Goal: Information Seeking & Learning: Learn about a topic

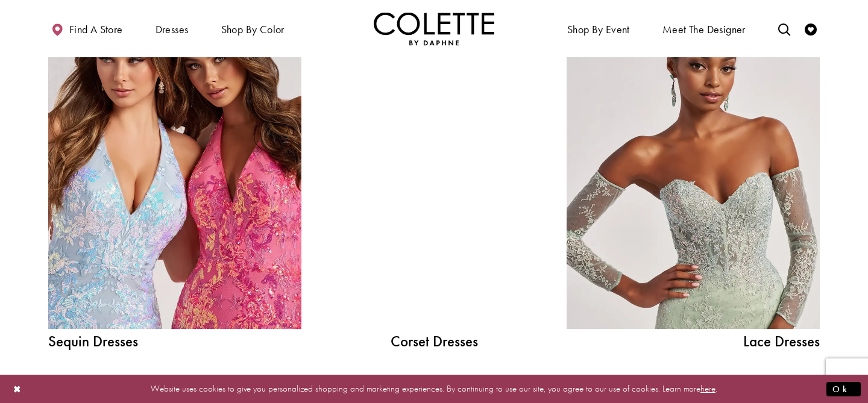
scroll to position [1345, 0]
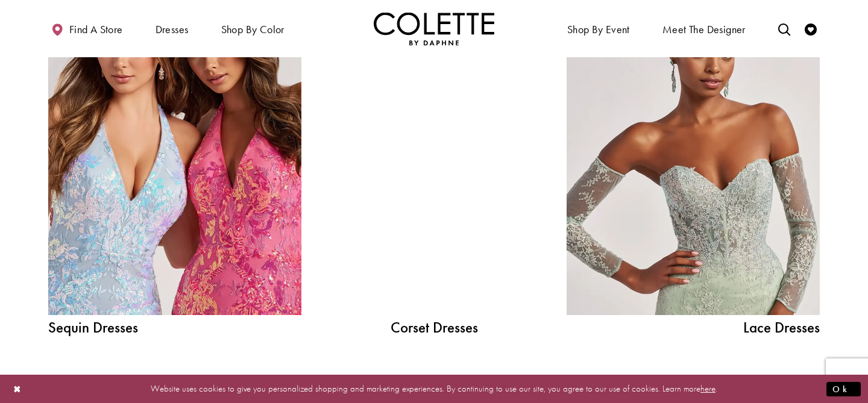
click at [463, 259] on div at bounding box center [434, 156] width 181 height 320
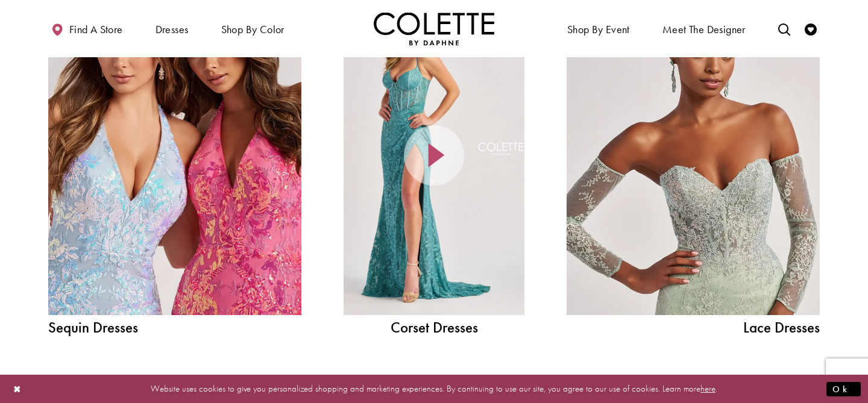
click at [447, 290] on div at bounding box center [434, 156] width 181 height 320
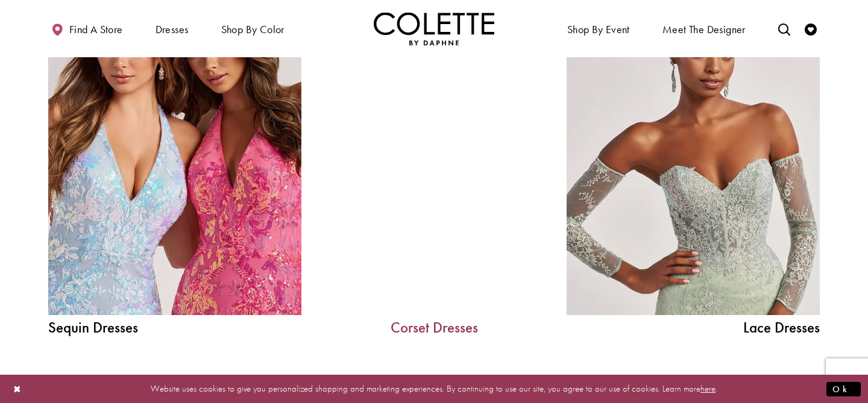
click at [423, 330] on link "Corset Dresses" at bounding box center [434, 327] width 181 height 15
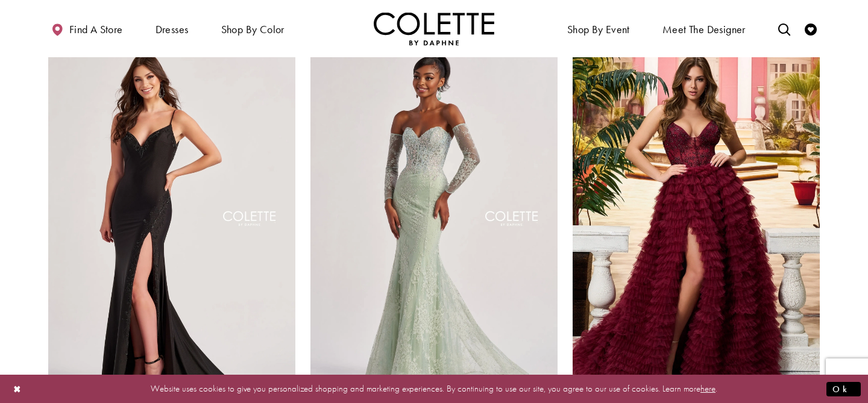
scroll to position [79, 0]
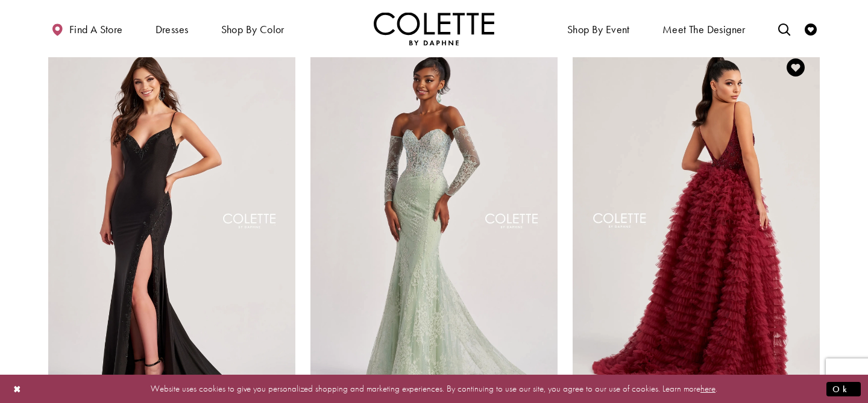
click at [684, 179] on img "Visit Colette by Daphne Style No. CL8330 Page" at bounding box center [696, 222] width 247 height 359
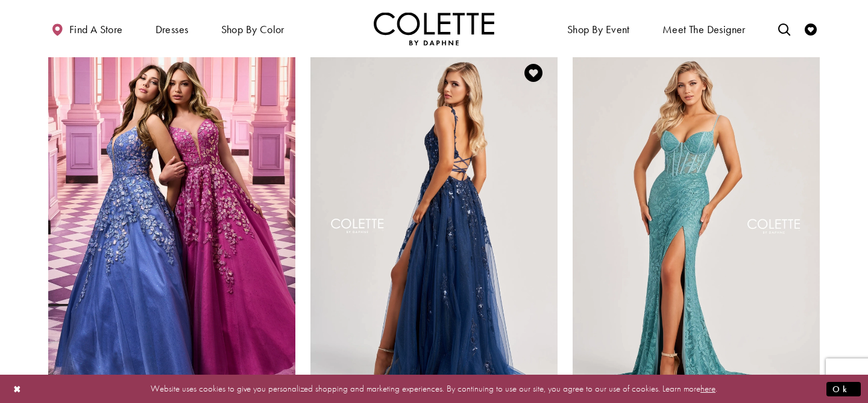
scroll to position [1418, 0]
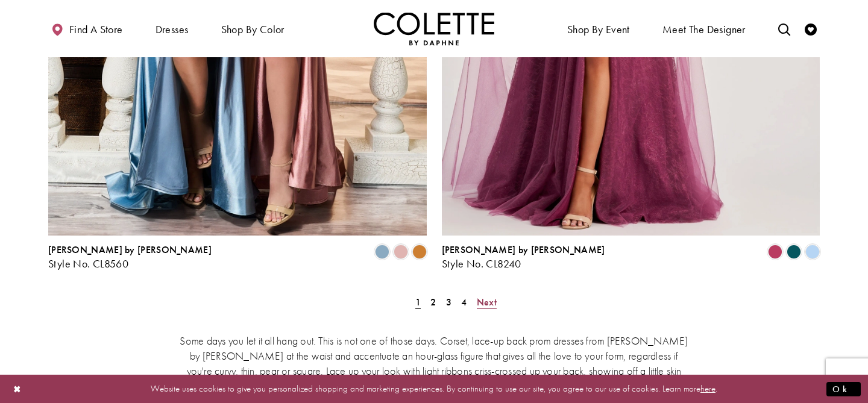
click at [486, 296] on span "Next" at bounding box center [487, 302] width 20 height 13
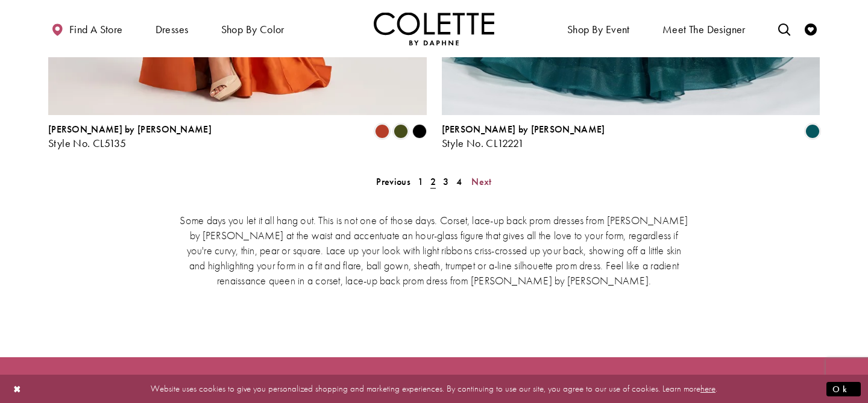
scroll to position [2344, 0]
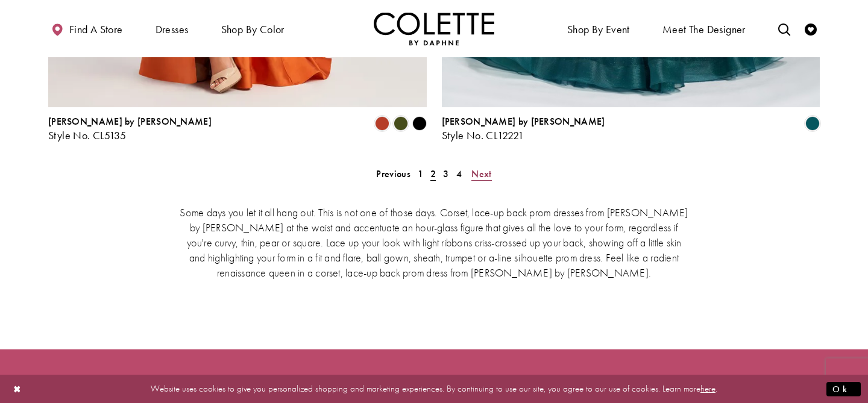
click at [475, 168] on span "Next" at bounding box center [482, 174] width 20 height 13
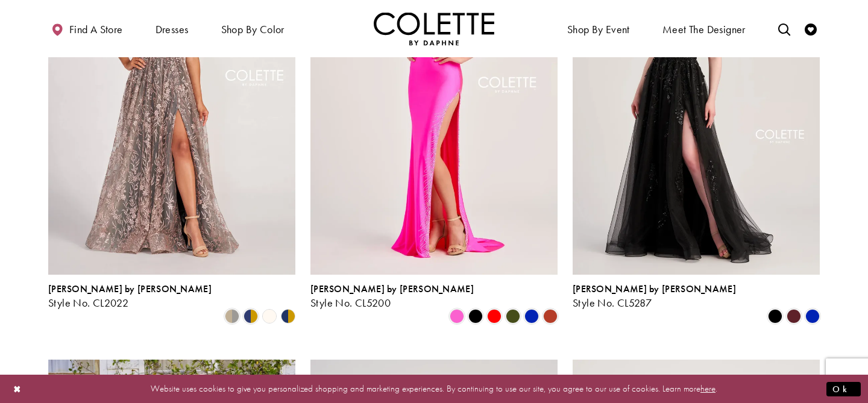
scroll to position [652, 0]
click at [814, 309] on span "Product List" at bounding box center [813, 316] width 14 height 14
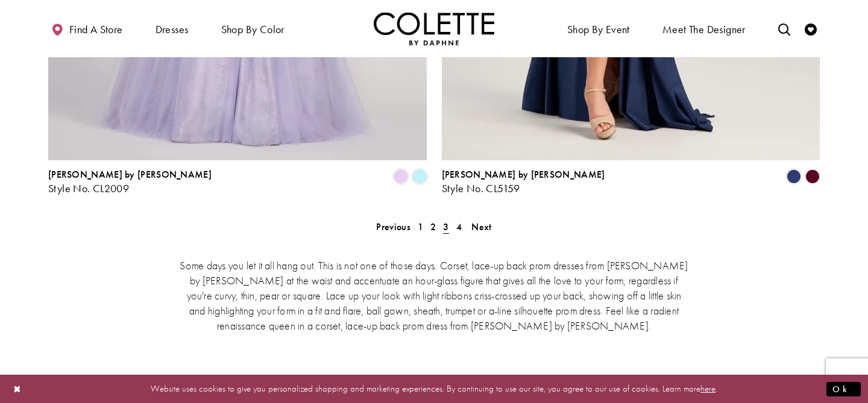
scroll to position [2271, 0]
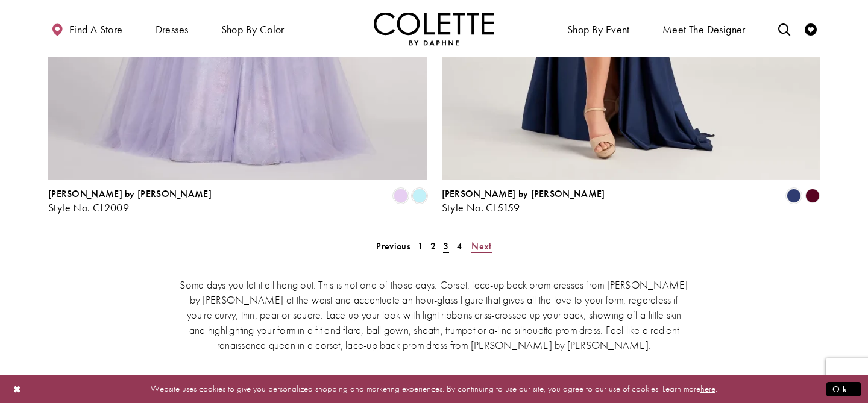
click at [475, 240] on span "Next" at bounding box center [482, 246] width 20 height 13
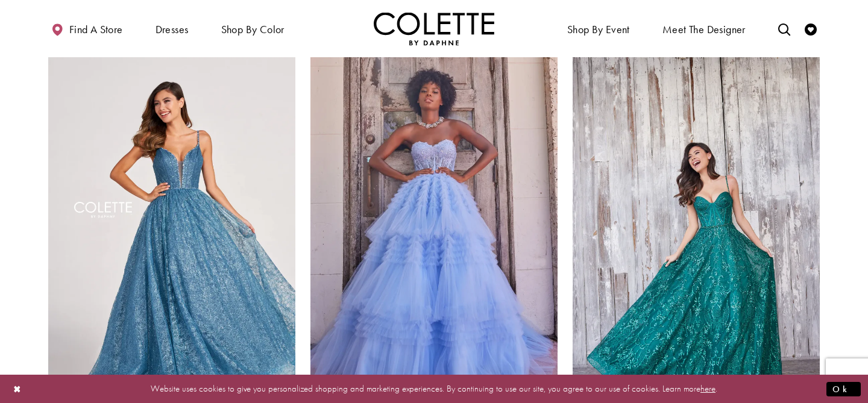
scroll to position [954, 0]
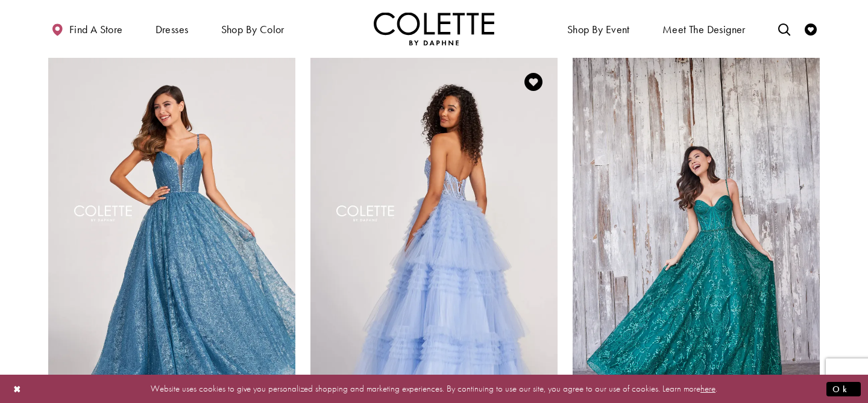
click at [465, 204] on img "Visit Colette by Daphne Style No. CL2017 Page" at bounding box center [434, 237] width 247 height 359
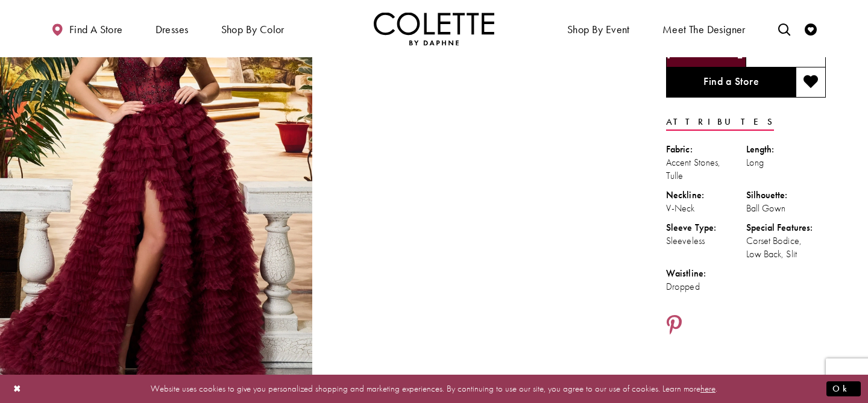
scroll to position [107, 0]
